Goal: Task Accomplishment & Management: Manage account settings

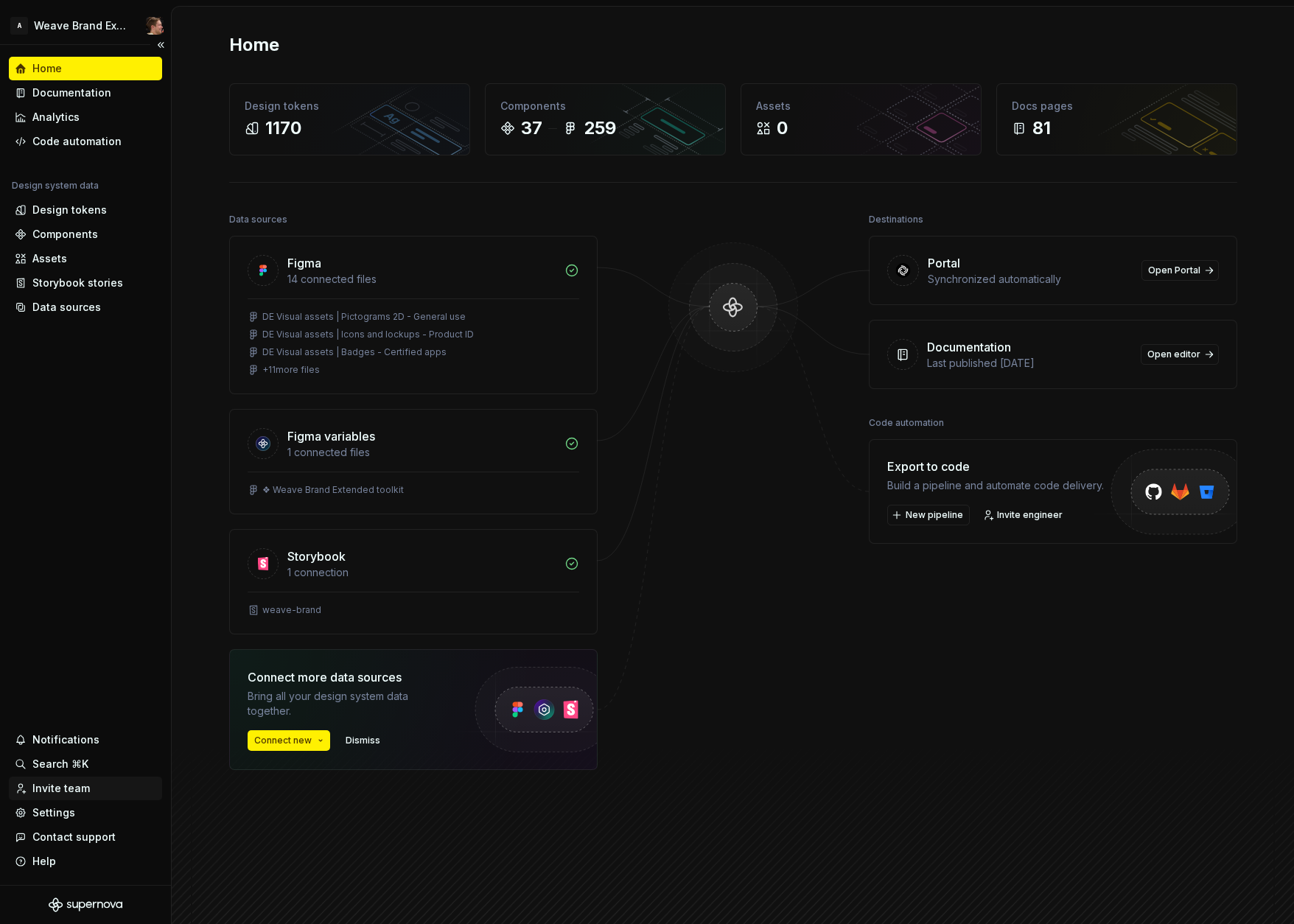
click at [48, 787] on div "Invite team" at bounding box center [60, 788] width 58 height 15
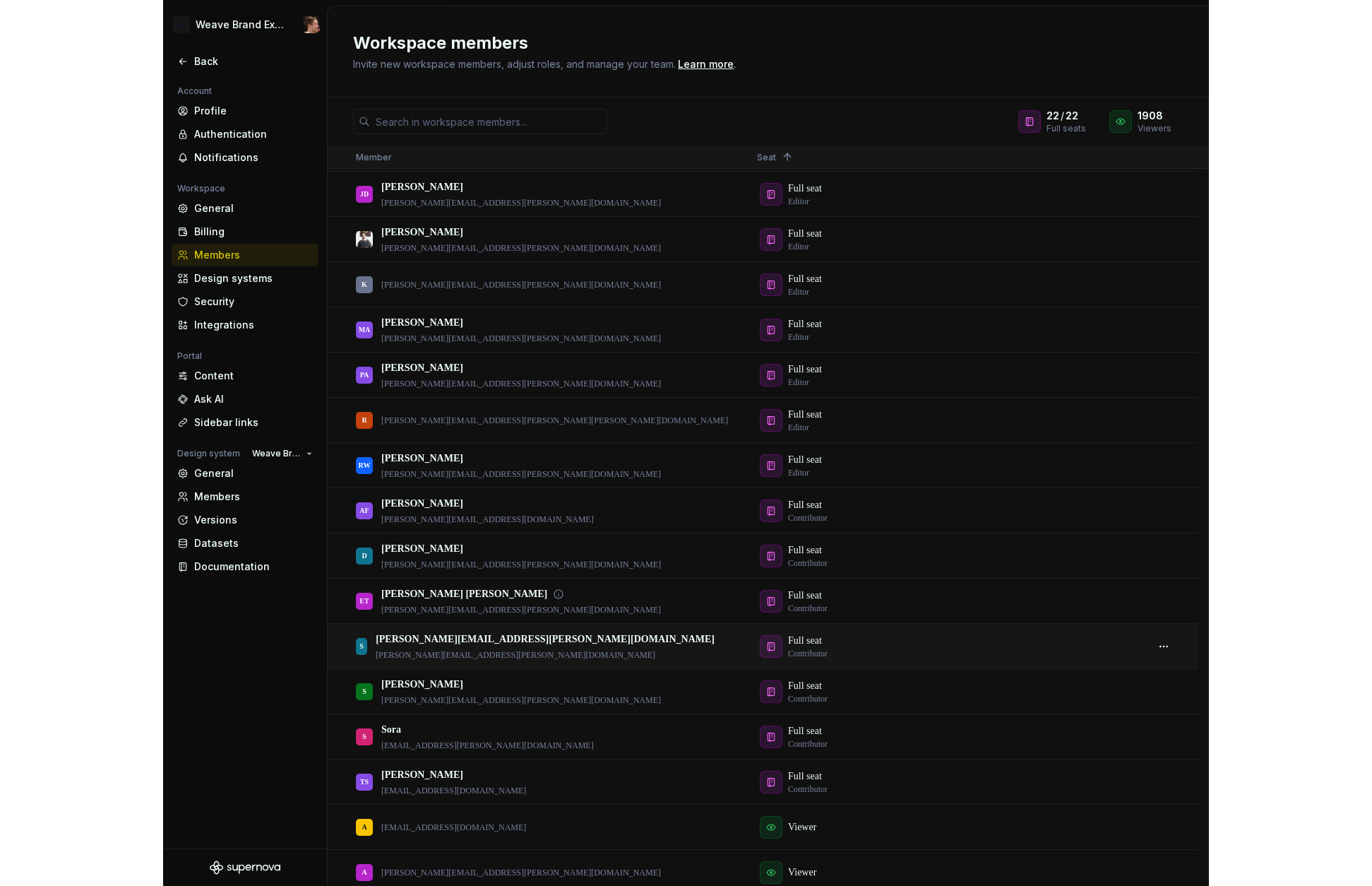
scroll to position [342, 0]
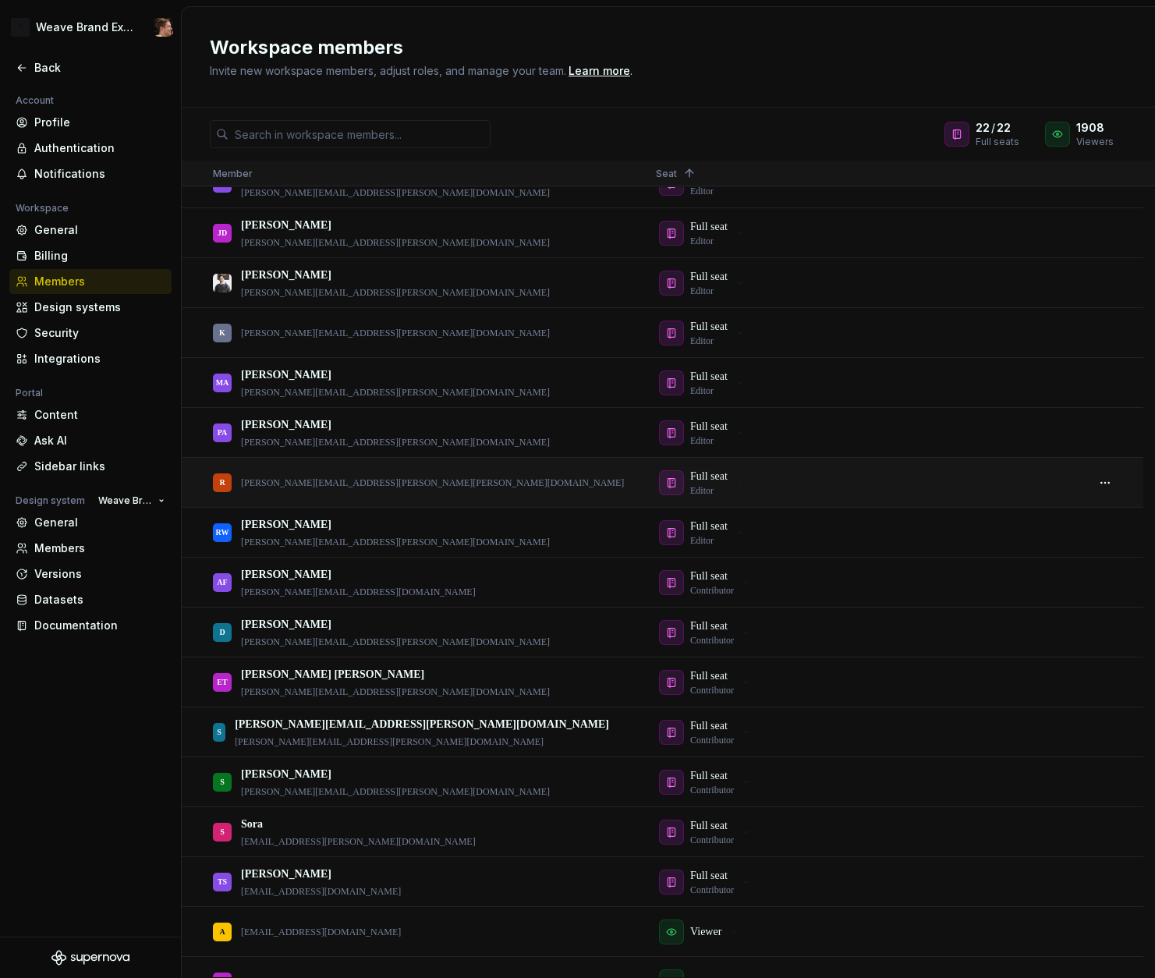
drag, startPoint x: 353, startPoint y: 487, endPoint x: 251, endPoint y: 486, distance: 102.1
click at [255, 486] on div "R raphael.aleixo.avellar@autodesk.com" at bounding box center [422, 482] width 418 height 48
click at [251, 486] on p "raphael.aleixo.avellar@autodesk.com" at bounding box center [432, 482] width 383 height 12
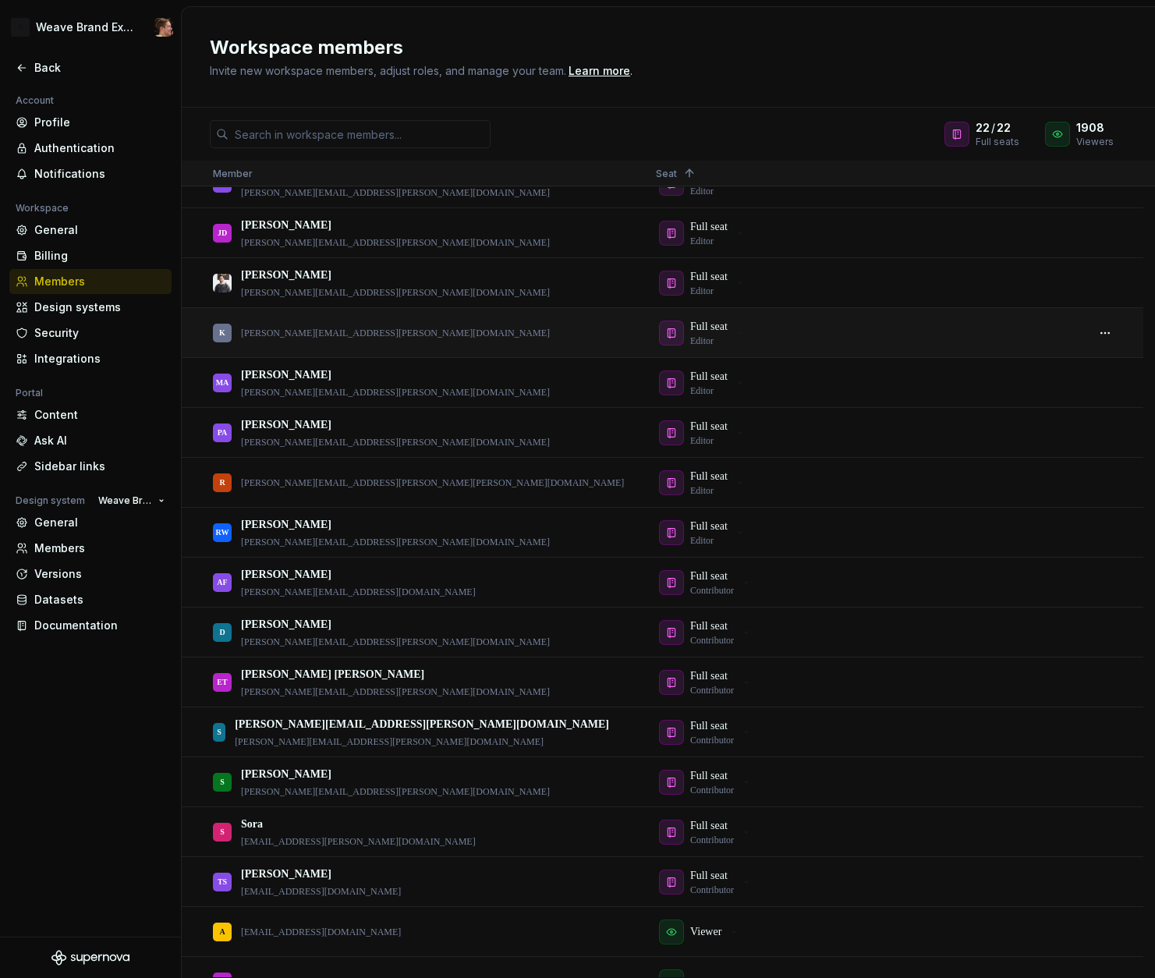
click at [313, 332] on p "kristin.dalzell@autodesk.com" at bounding box center [395, 333] width 309 height 12
copy p "kristin.dalzell@autodesk.com"
click at [523, 659] on div "ET Emma Thompson Murdock emma.thompson@autodesk.com" at bounding box center [422, 682] width 418 height 48
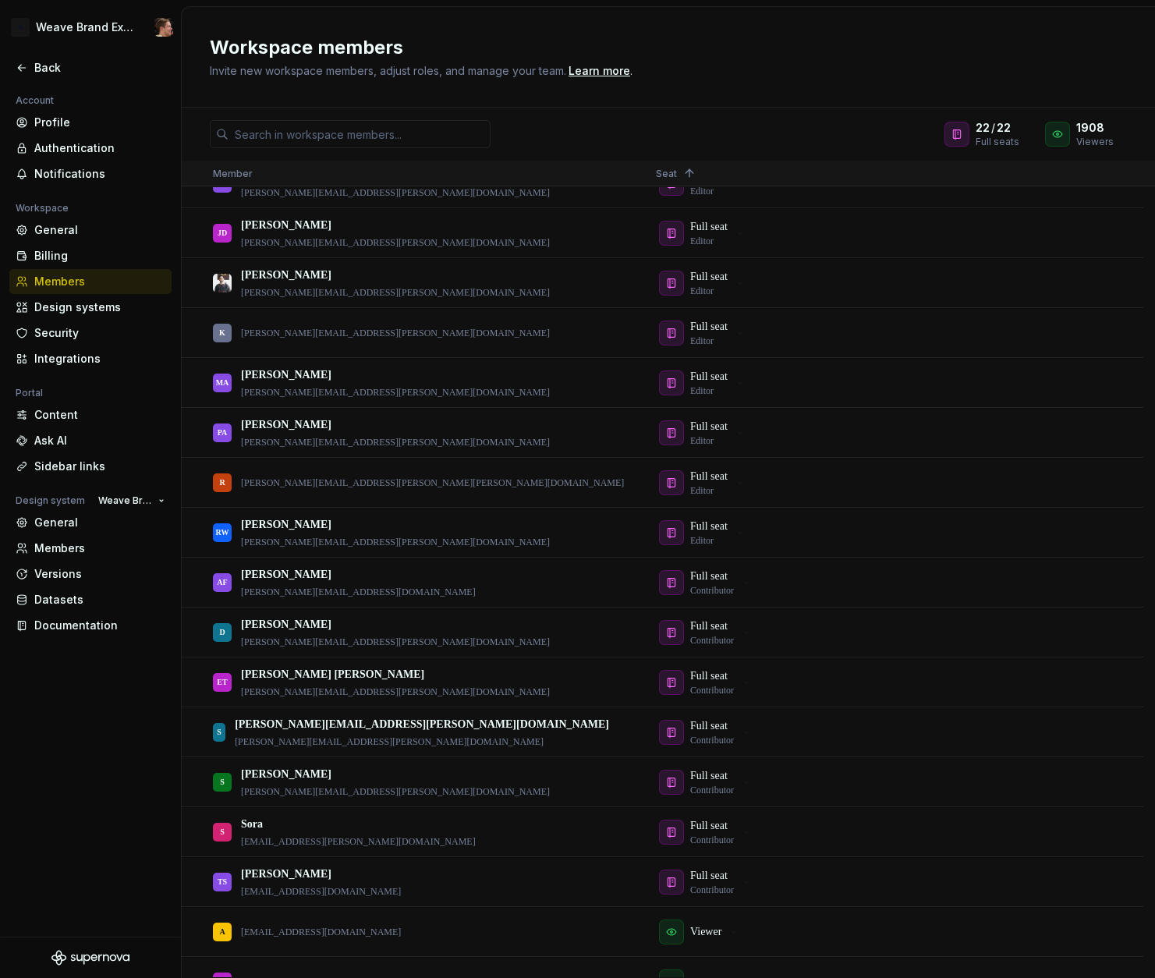
click at [717, 134] on div "22 / 22 Full seats 1908 Viewers" at bounding box center [668, 134] width 973 height 28
click at [1111, 327] on button "button" at bounding box center [1105, 333] width 22 height 22
click at [879, 334] on div "Full seat Editor" at bounding box center [864, 333] width 417 height 48
click at [713, 326] on p "Full seat" at bounding box center [708, 327] width 37 height 16
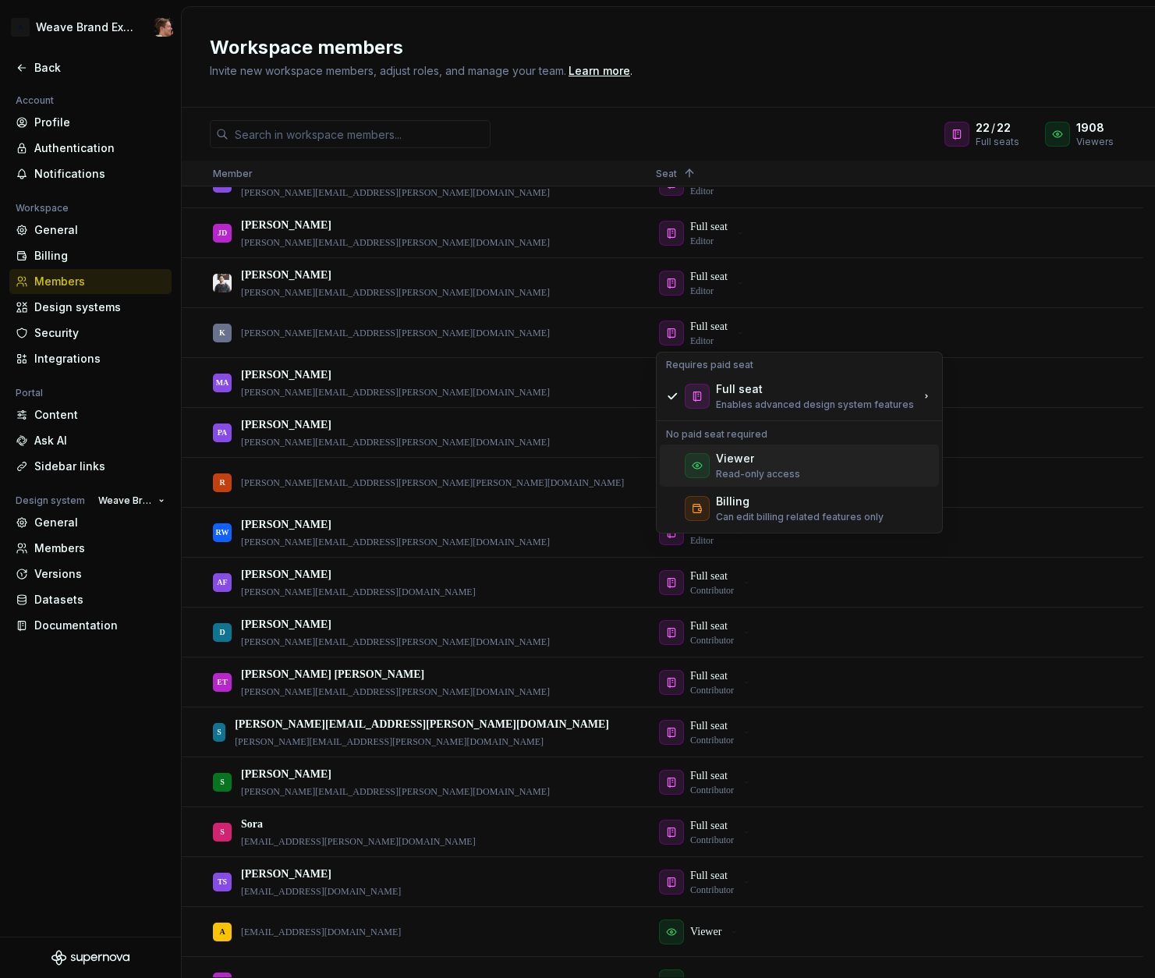
click at [789, 472] on p "Read-only access" at bounding box center [758, 474] width 84 height 12
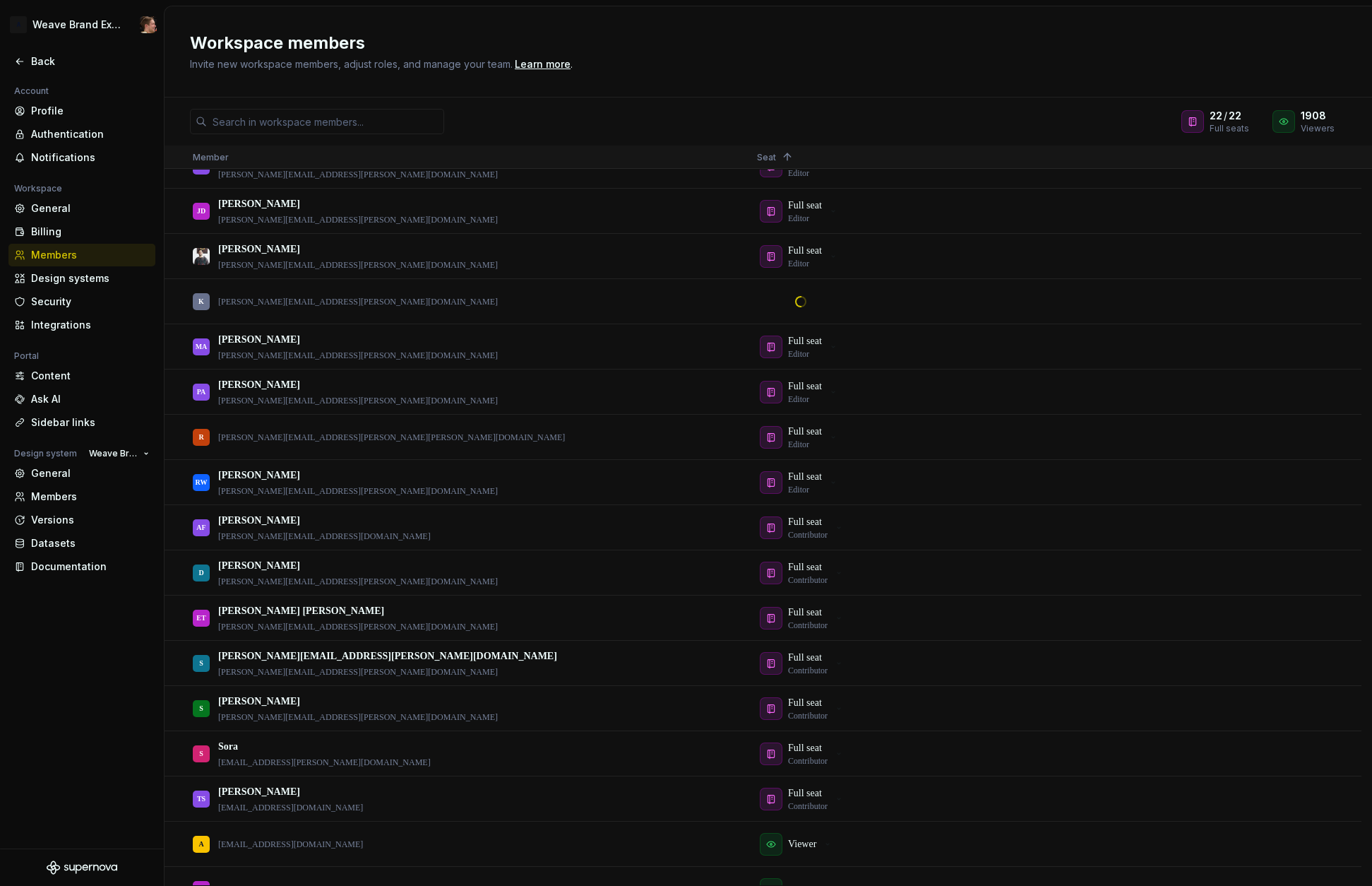
click at [834, 107] on div "22 / 22 Full seats 1908 Viewers Member Seat 1 Ian Murchison Owner ian.murchison…" at bounding box center [768, 492] width 1207 height 788
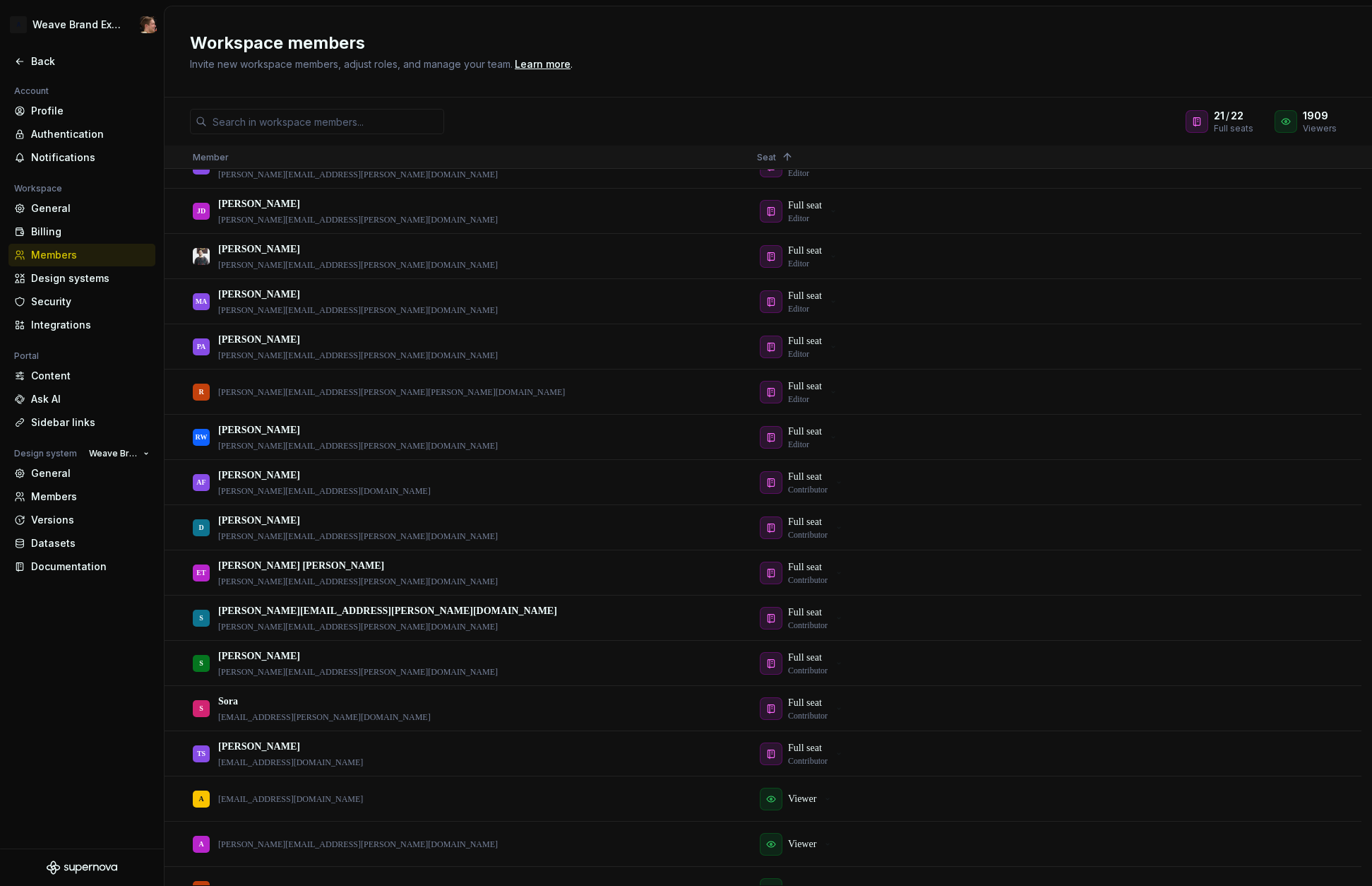
click at [251, 107] on div "21 / 22 Full seats 1909 Viewers Member Seat 1 Ian Murchison Owner ian.murchison…" at bounding box center [768, 492] width 1207 height 788
click at [262, 116] on input "text" at bounding box center [325, 121] width 237 height 25
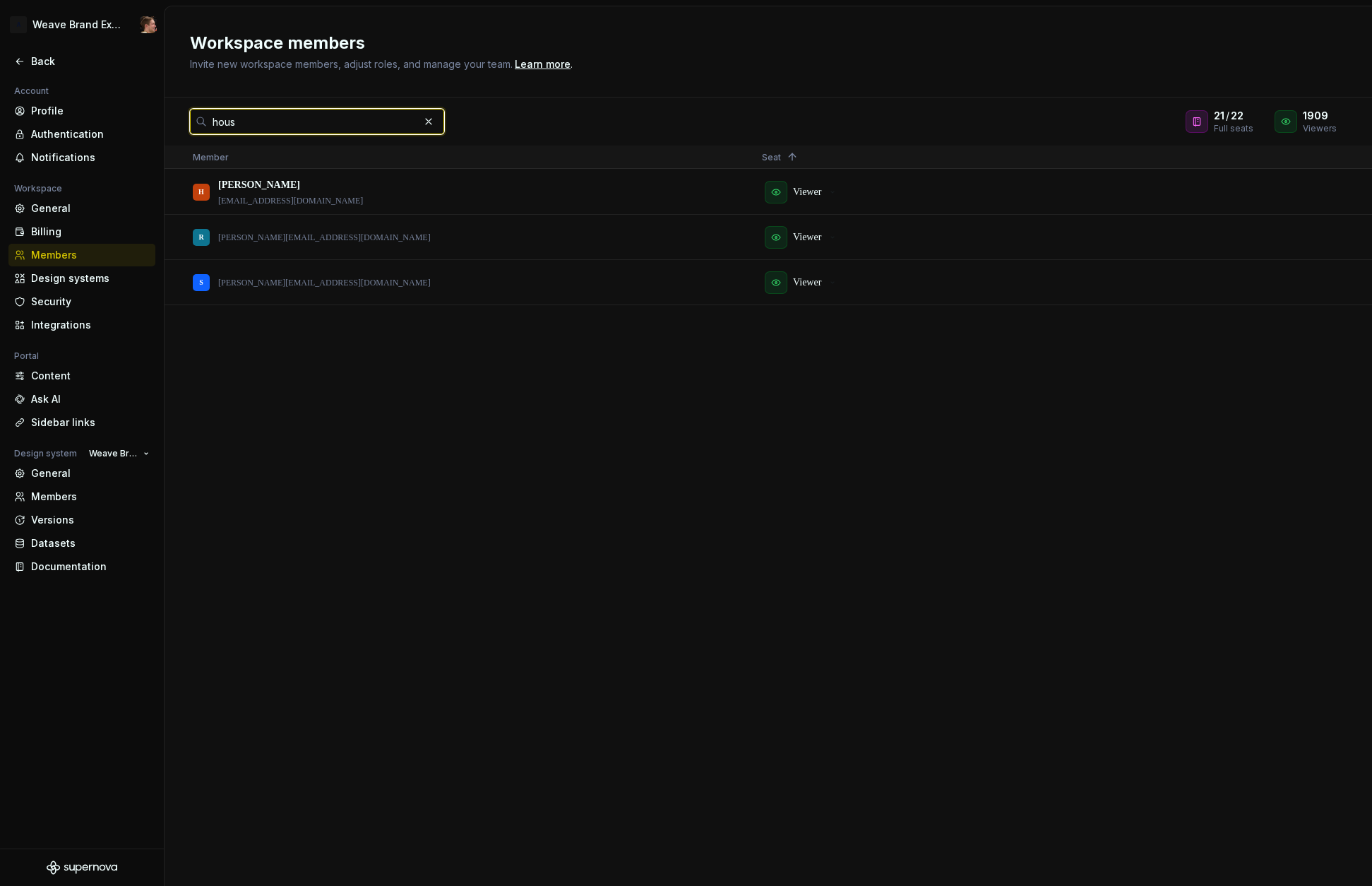
scroll to position [0, 0]
type input "houssey"
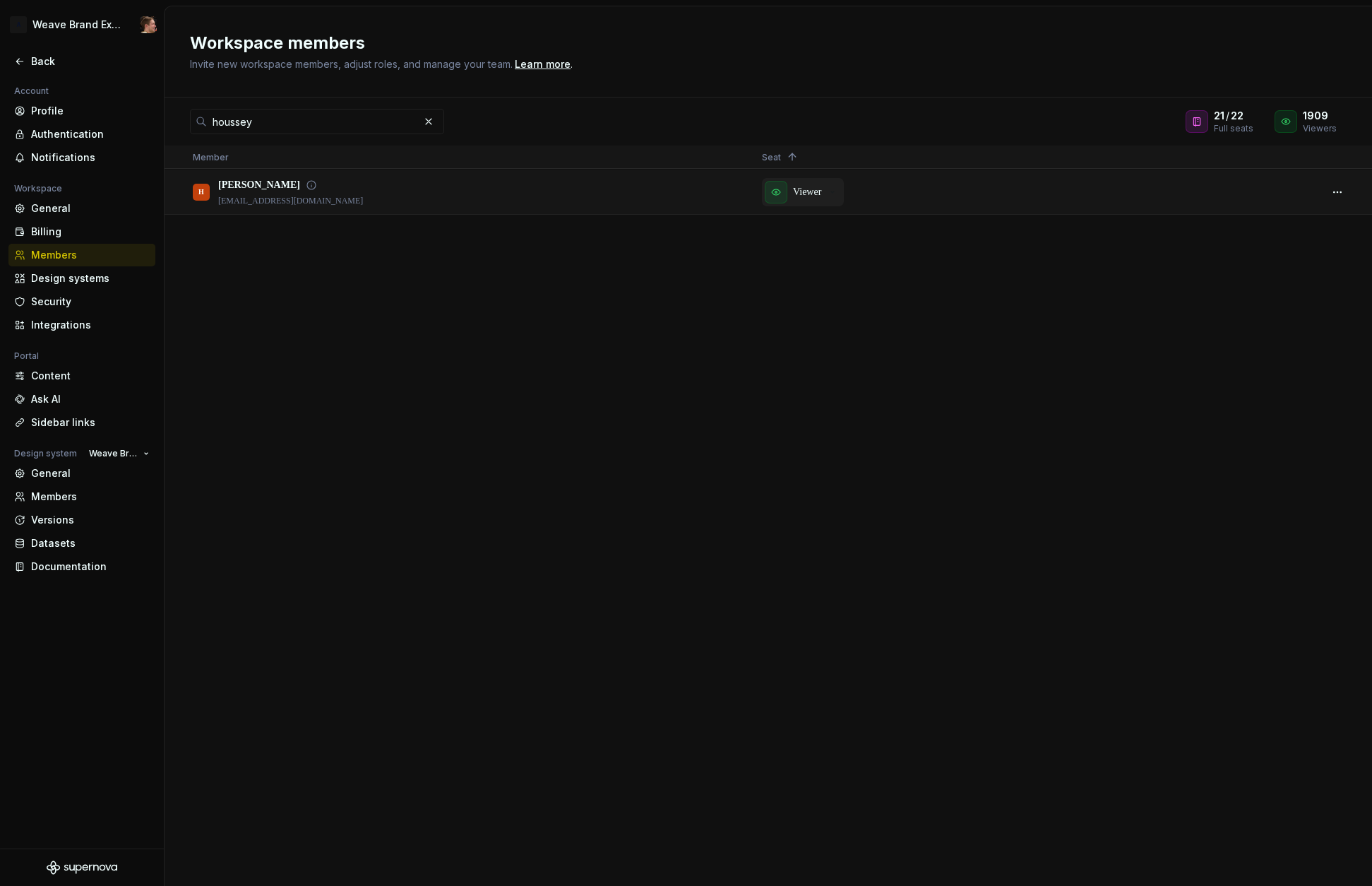
click at [806, 184] on div "Viewer" at bounding box center [801, 192] width 73 height 23
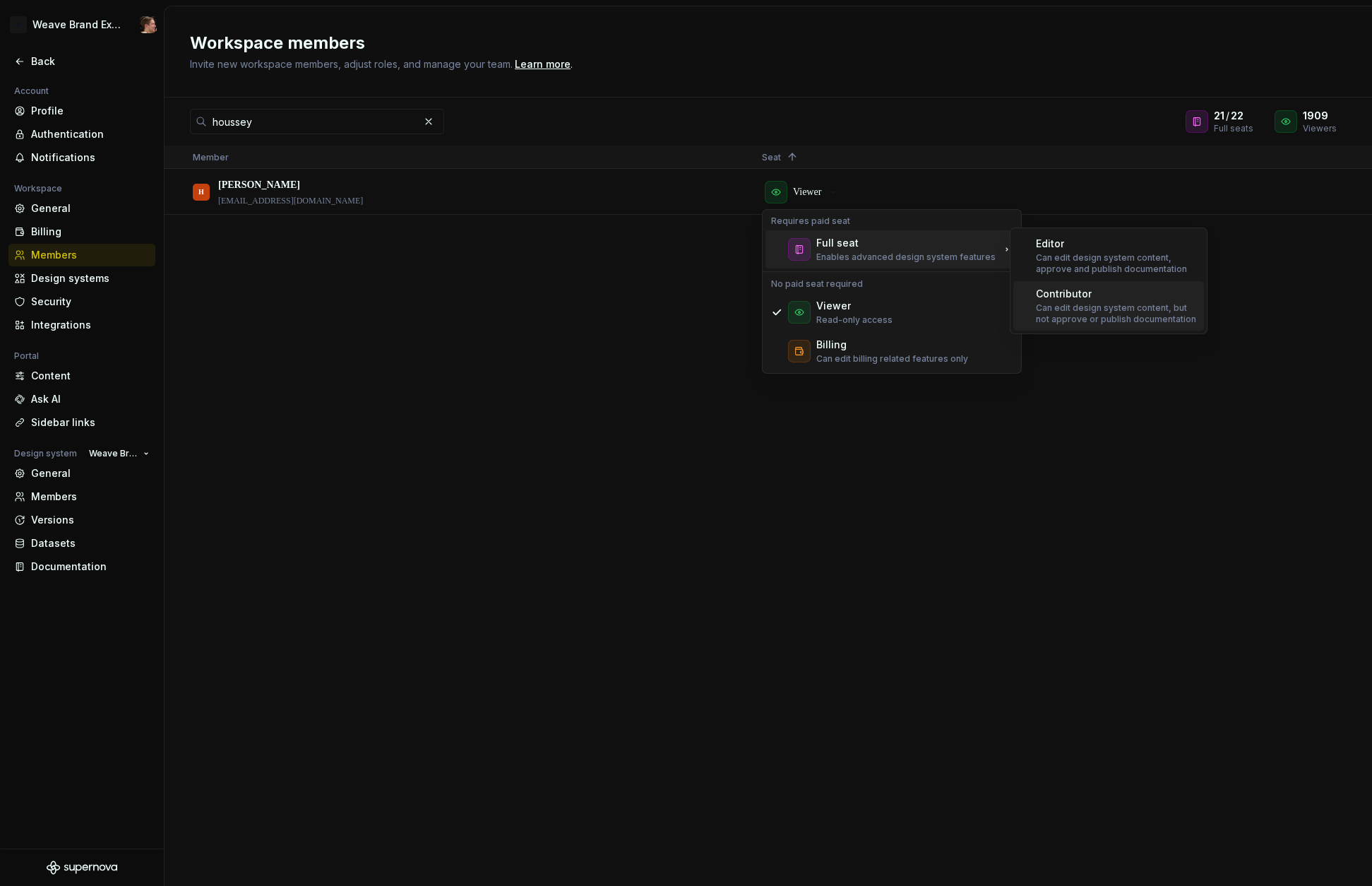
click at [1129, 303] on p "Can edit design system content, but not approve or publish documentation" at bounding box center [1117, 313] width 162 height 23
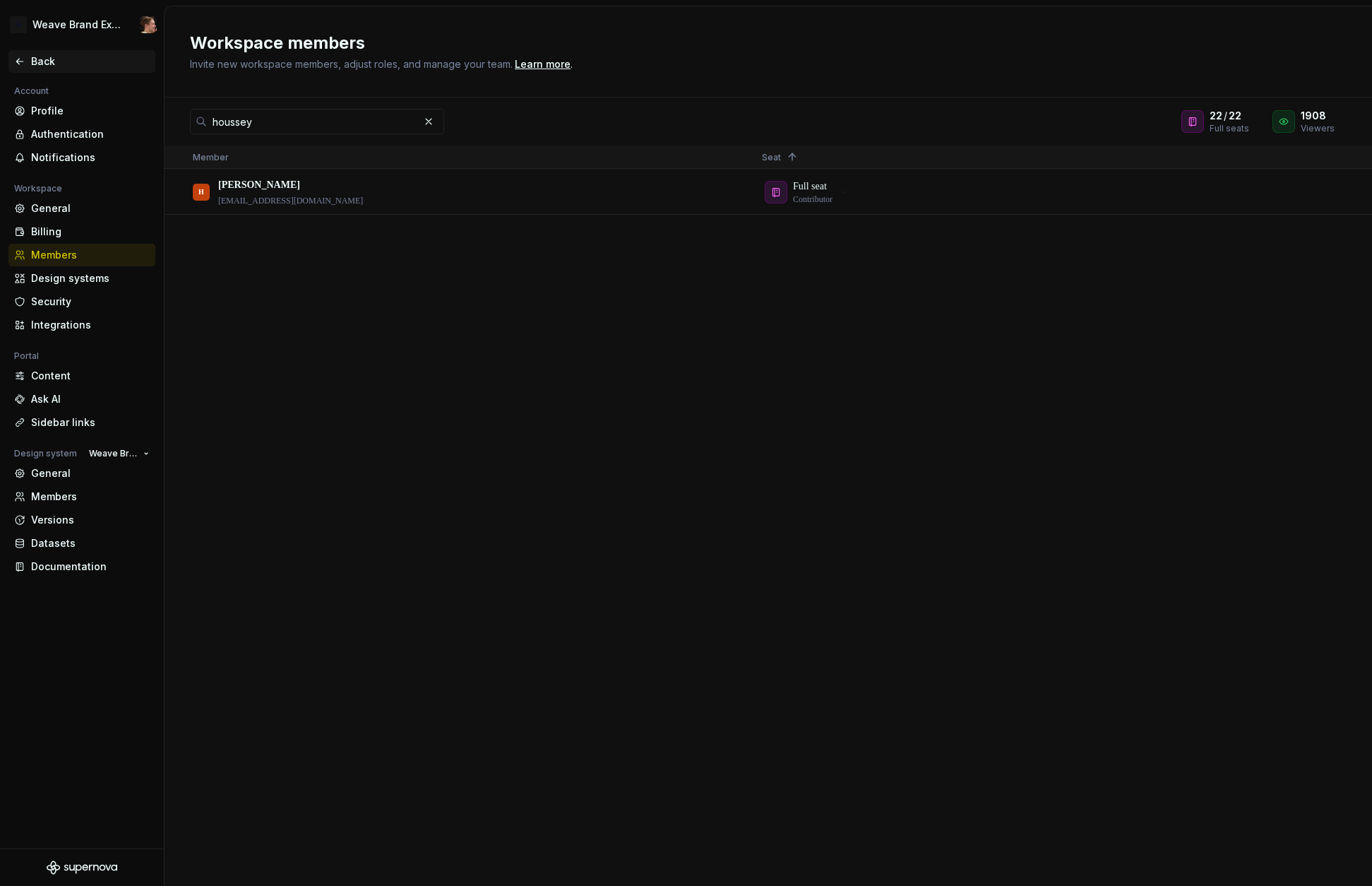
click at [40, 64] on div "Back" at bounding box center [90, 62] width 119 height 14
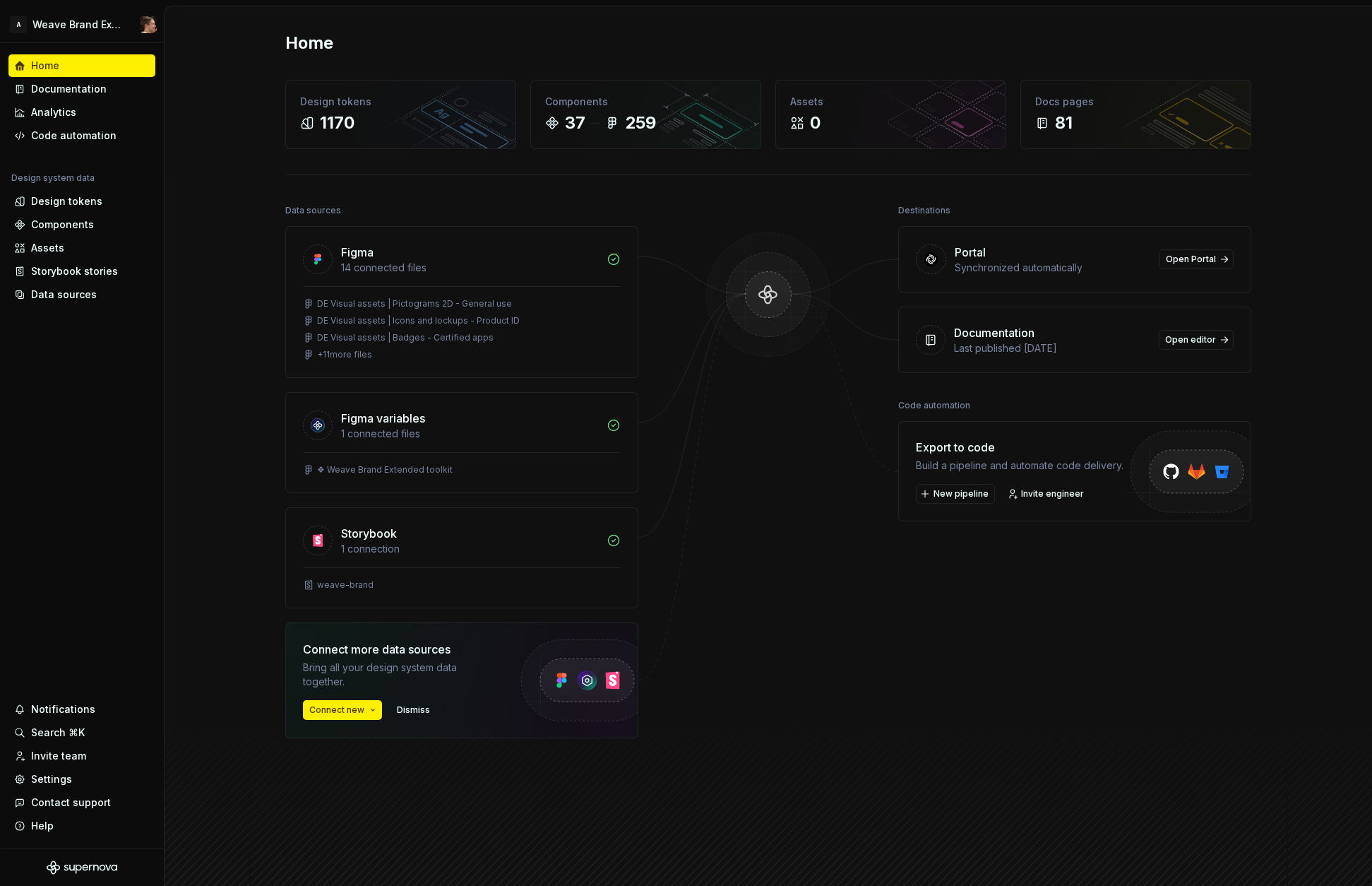
click at [723, 497] on div at bounding box center [768, 504] width 141 height 608
click at [1032, 621] on div "Destinations Portal Synchronized automatically Open Portal Documentation Last p…" at bounding box center [1075, 504] width 353 height 608
click at [197, 257] on div "Home Design tokens 1170 Components 37 259 Assets 0 Docs pages 81 Data sources F…" at bounding box center [768, 448] width 1207 height 885
click at [168, 251] on div "Home Design tokens 1170 Components 37 259 Assets 0 Docs pages 81 Data sources F…" at bounding box center [768, 448] width 1207 height 885
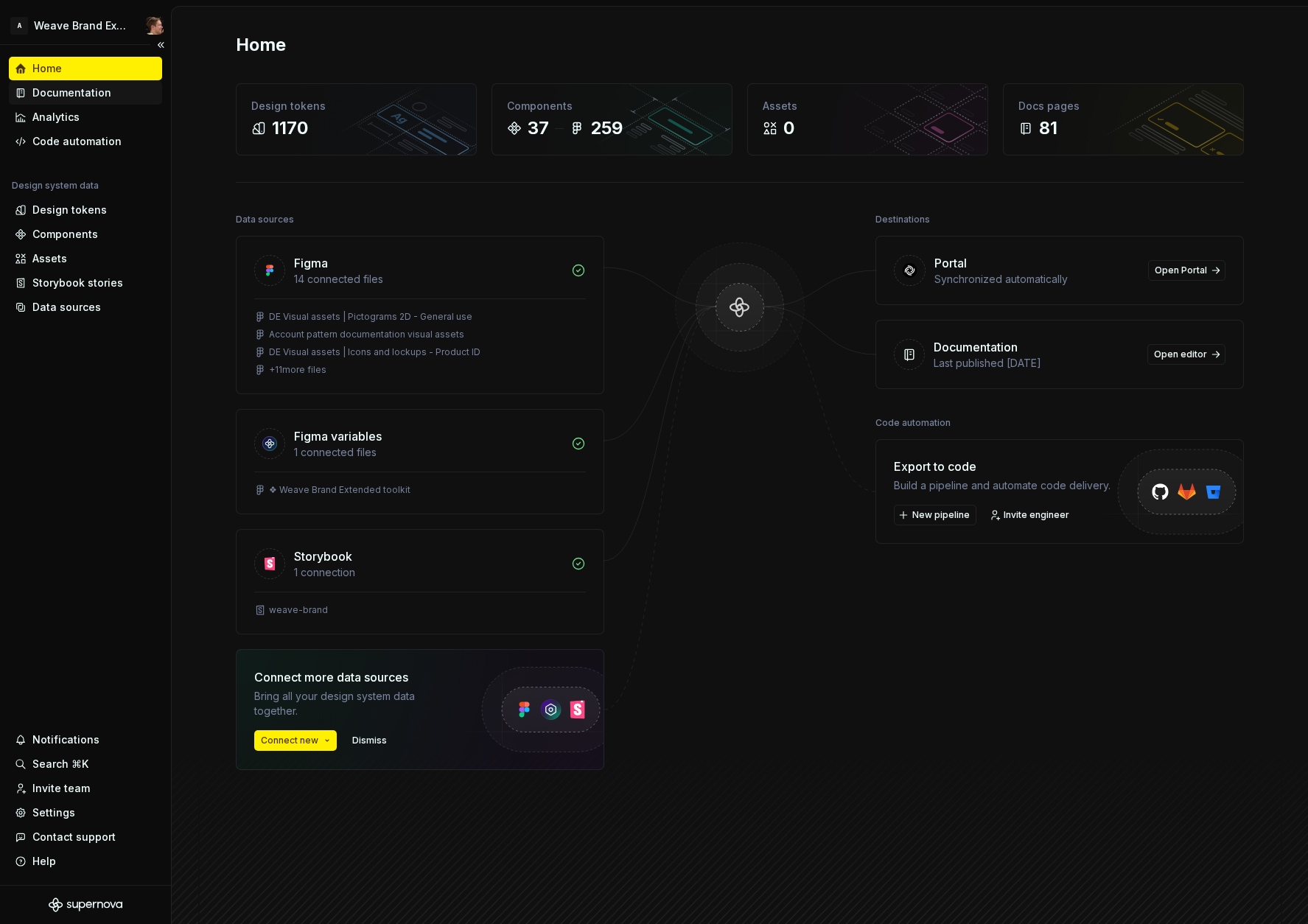
click at [89, 94] on div "Documentation" at bounding box center [71, 93] width 78 height 15
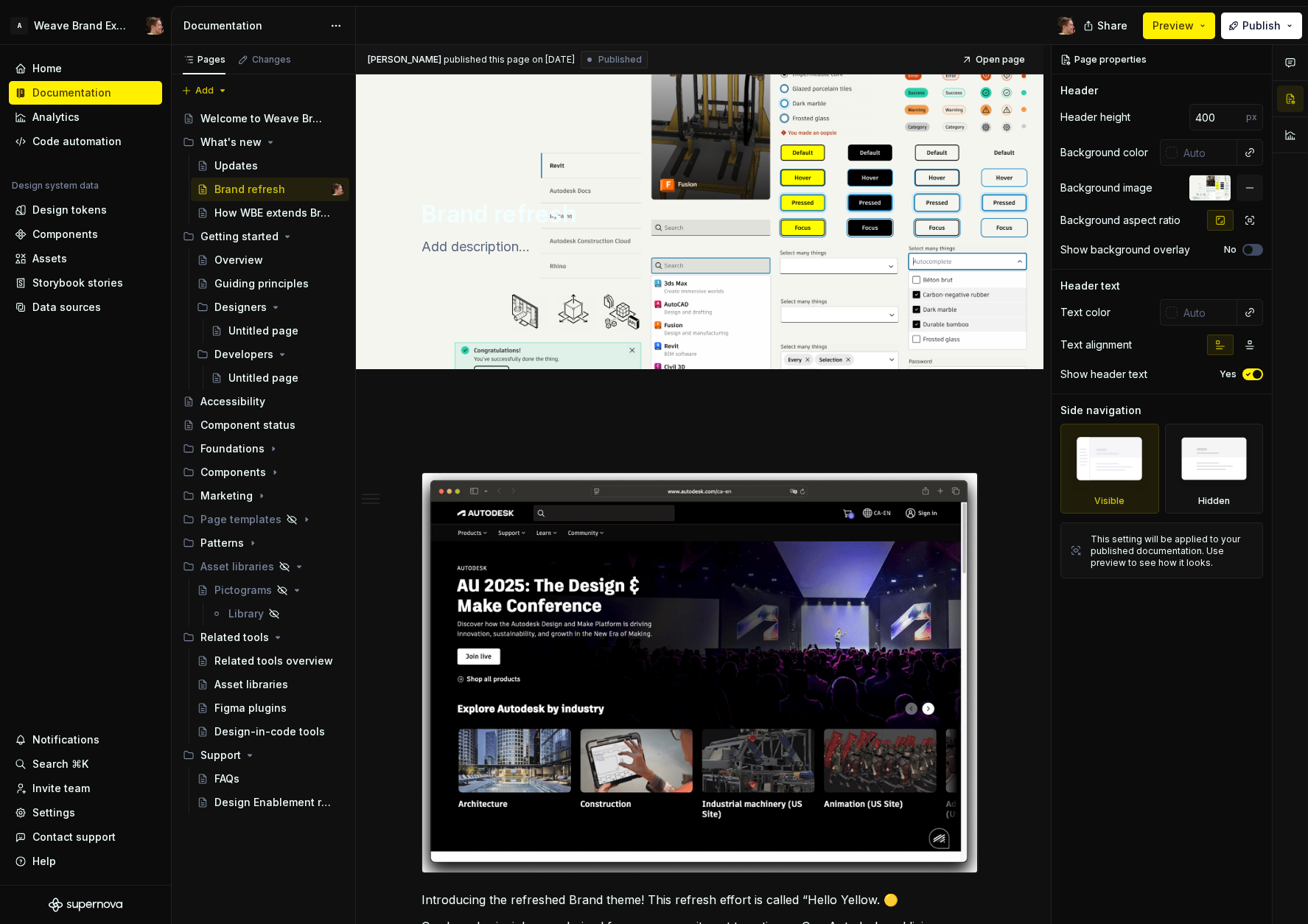
type textarea "*"
